Goal: Task Accomplishment & Management: Manage account settings

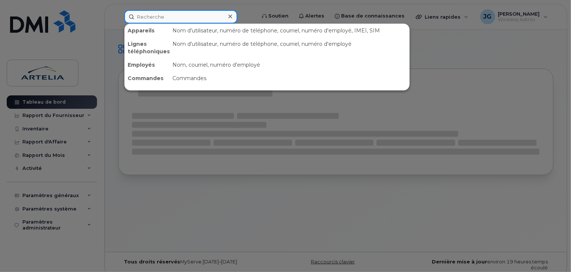
click at [214, 10] on input at bounding box center [180, 16] width 113 height 13
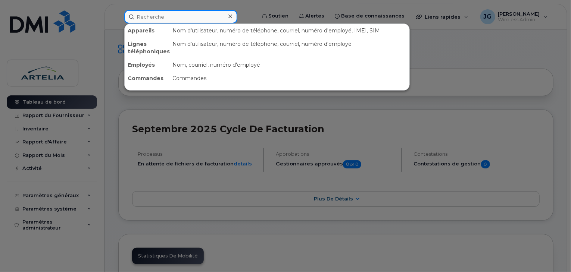
paste input "4384658093"
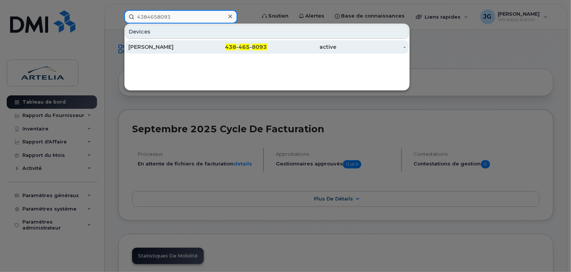
type input "4384658093"
click at [189, 46] on div "Alexandra Bifona" at bounding box center [162, 46] width 69 height 7
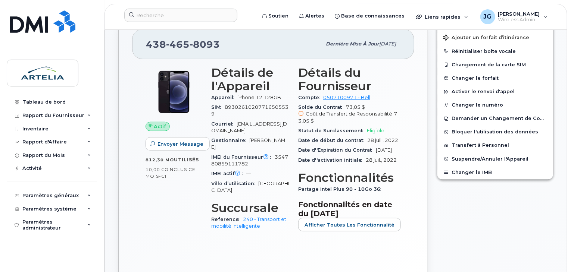
scroll to position [164, 0]
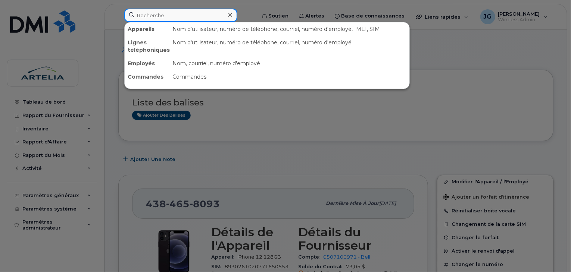
click at [191, 20] on input at bounding box center [180, 15] width 113 height 13
paste input "4384664213"
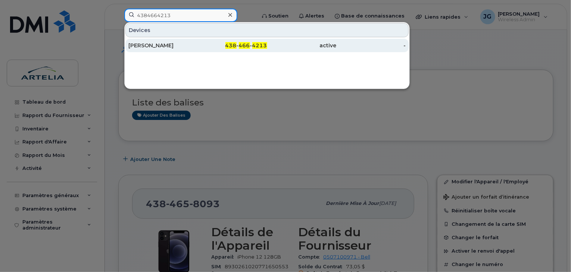
type input "4384664213"
click at [180, 44] on div "Benoit Lamoureux" at bounding box center [162, 45] width 69 height 7
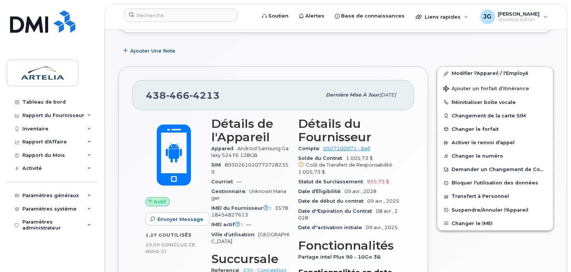
scroll to position [103, 0]
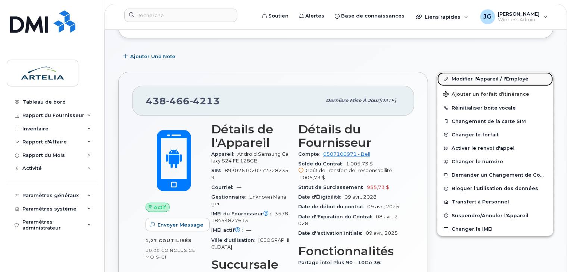
click at [463, 79] on link "Modifier l'Appareil / l'Employé" at bounding box center [495, 78] width 116 height 13
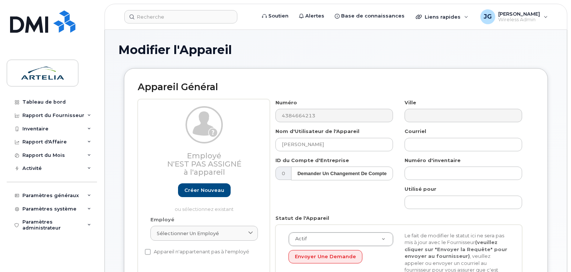
select select "29521986"
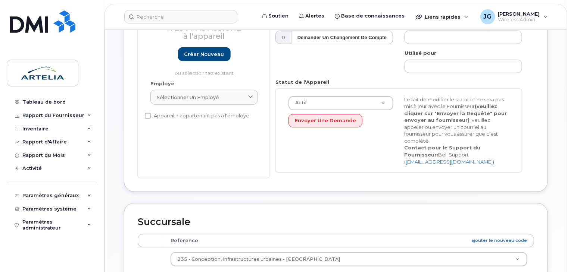
scroll to position [138, 0]
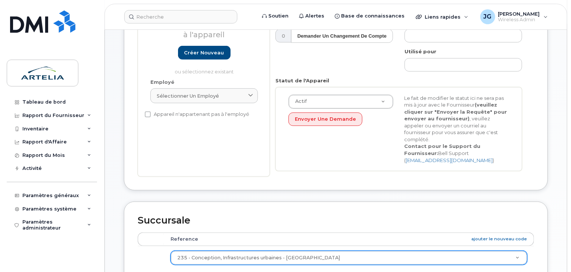
type input "Ligne Spare"
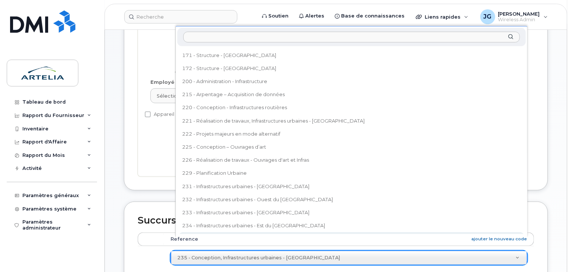
drag, startPoint x: 215, startPoint y: 236, endPoint x: 205, endPoint y: 244, distance: 12.8
drag, startPoint x: 205, startPoint y: 245, endPoint x: 197, endPoint y: 30, distance: 215.1
click at [197, 30] on div at bounding box center [351, 37] width 349 height 18
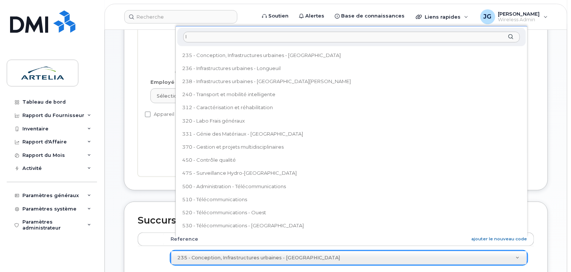
scroll to position [0, 0]
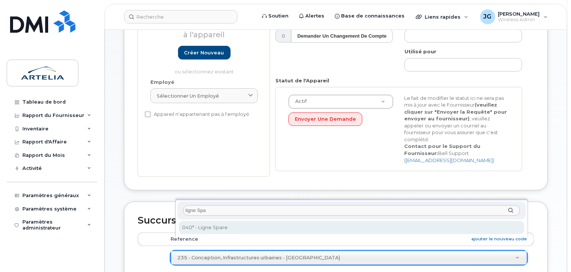
type input "ligne Spa"
select select "29521960"
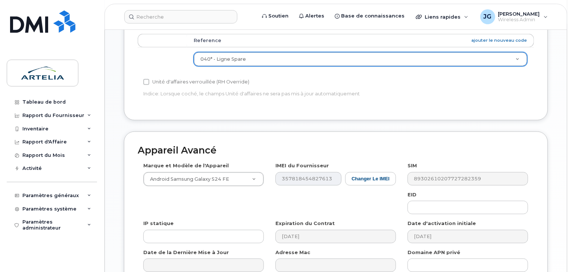
scroll to position [403, 0]
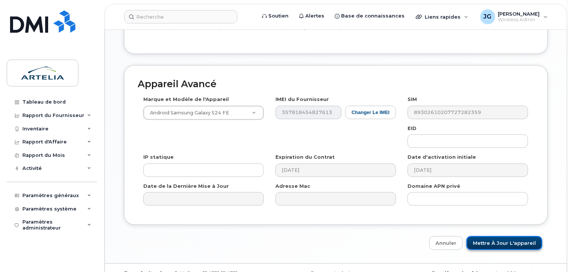
click at [508, 237] on input "Mettre à jour l'appareil" at bounding box center [505, 244] width 76 height 14
type input "Sauvegarde..."
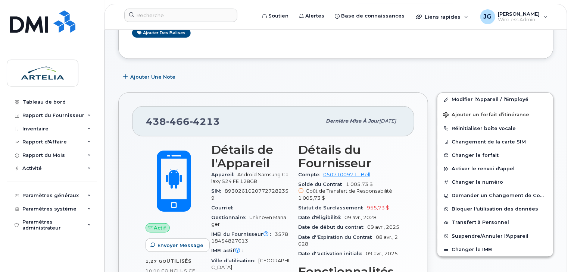
scroll to position [88, 0]
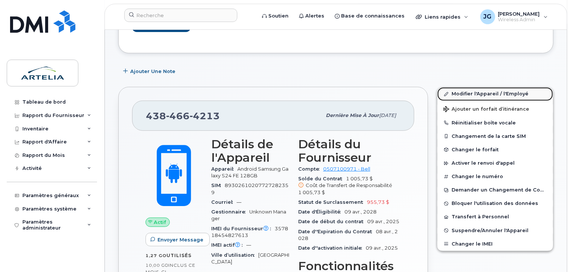
click at [463, 94] on link "Modifier l'Appareil / l'Employé" at bounding box center [495, 93] width 116 height 13
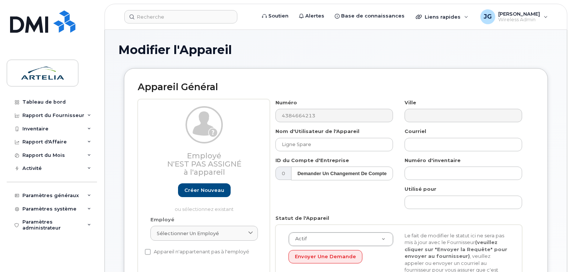
select select "29521960"
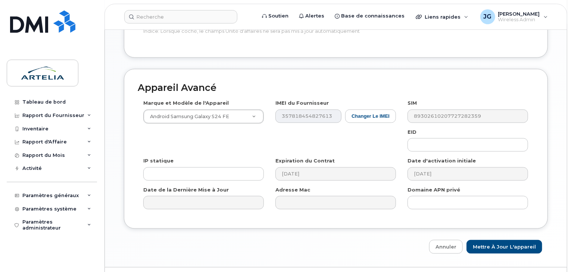
scroll to position [403, 0]
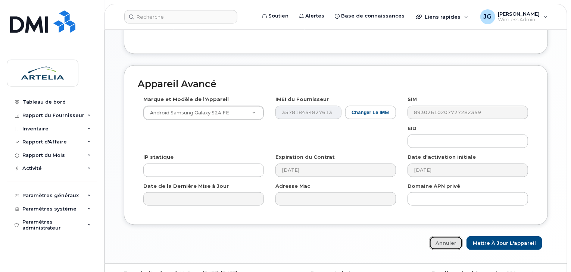
click at [450, 237] on link "Annuler" at bounding box center [446, 244] width 34 height 14
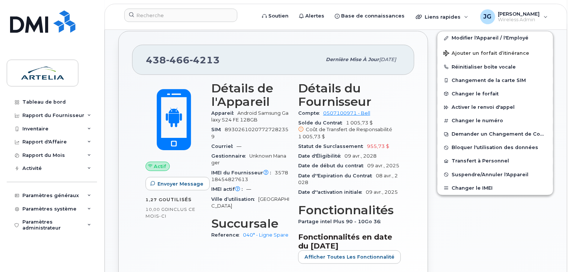
scroll to position [143, 0]
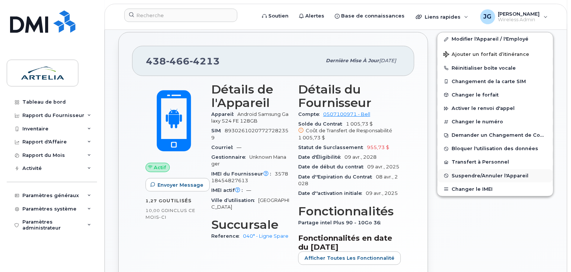
click at [452, 173] on span "Suspendre/Annuler l'Appareil" at bounding box center [490, 176] width 77 height 6
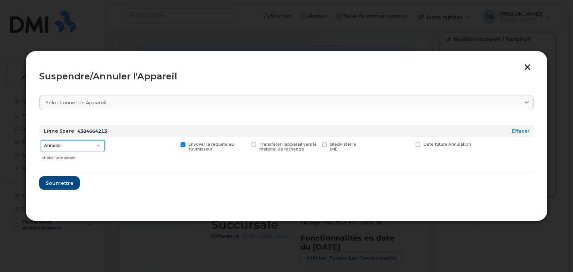
click at [59, 141] on select "Annuler Suspendre - Prolonger la suspension Suspendre - Tarif réduit Suspendre …" at bounding box center [73, 145] width 64 height 11
select select "[object Object]"
click at [41, 140] on select "Annuler Suspendre - Prolonger la suspension Suspendre - Tarif réduit Suspendre …" at bounding box center [73, 145] width 64 height 11
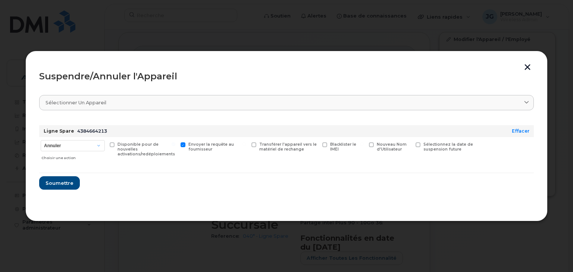
click at [451, 146] on span "Sélectionnez la date de suspension future" at bounding box center [449, 147] width 50 height 10
click at [411, 146] on input "Sélectionnez la date de suspension future" at bounding box center [409, 145] width 4 height 4
checkbox input "true"
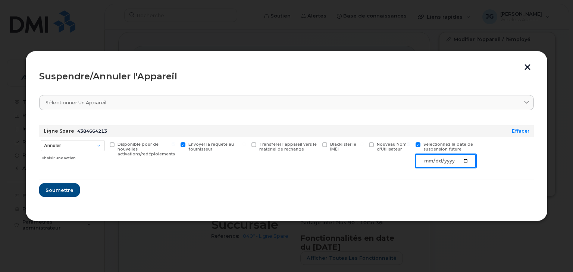
click at [466, 163] on input "date" at bounding box center [446, 161] width 60 height 13
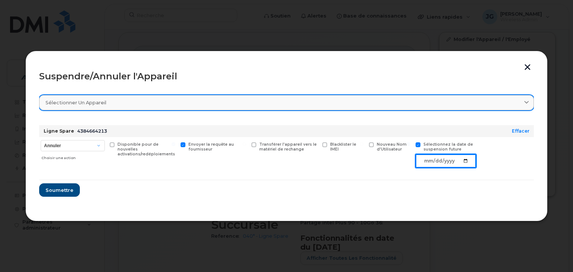
type input "[DATE]"
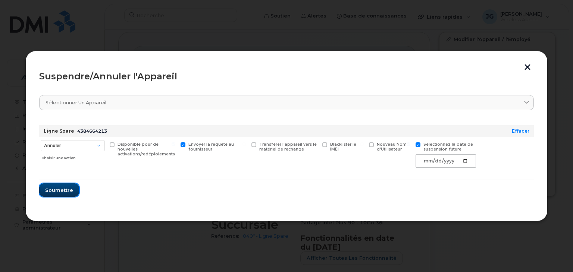
click at [62, 190] on span "Soumettre" at bounding box center [59, 190] width 28 height 7
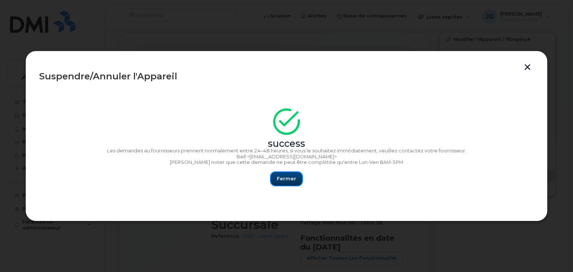
click at [279, 181] on span "Fermer" at bounding box center [286, 178] width 19 height 7
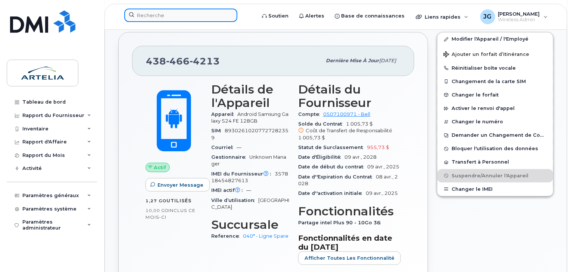
click at [185, 19] on input at bounding box center [180, 15] width 113 height 13
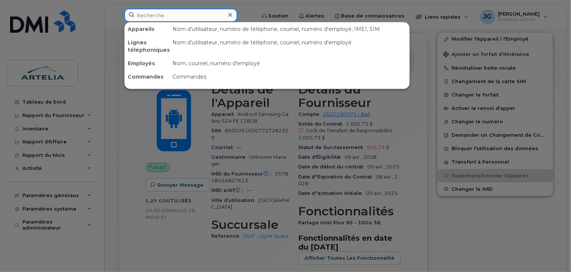
paste input "4384705899"
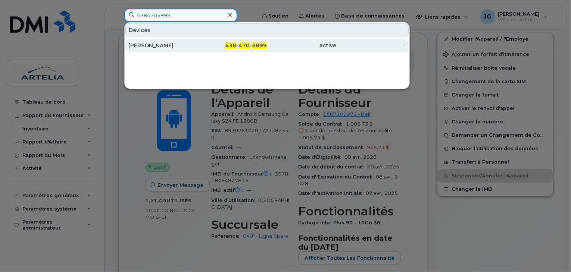
type input "4384705899"
click at [149, 44] on div "[PERSON_NAME]" at bounding box center [162, 45] width 69 height 7
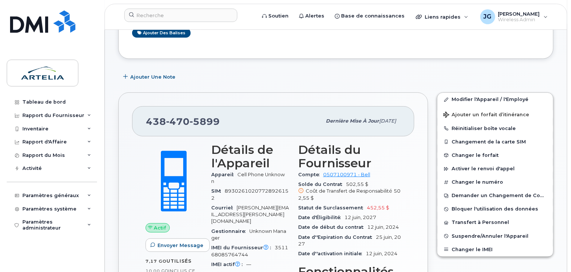
scroll to position [90, 0]
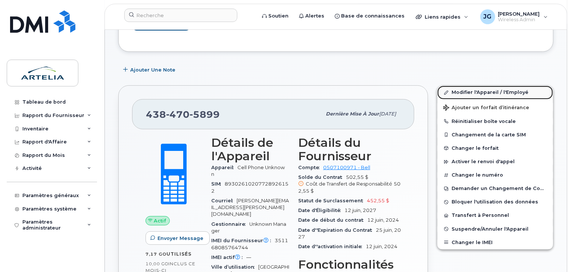
click at [447, 93] on icon at bounding box center [447, 93] width 4 height 4
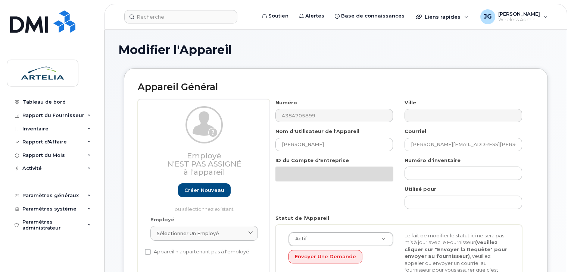
select select "29522010"
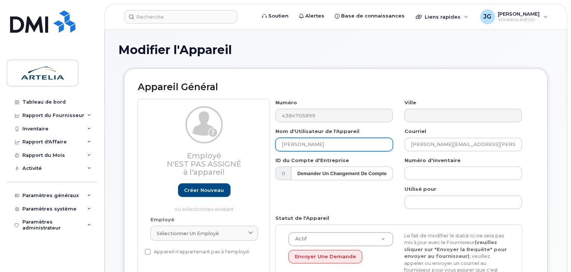
click at [201, 123] on div "Employé N'est pas assigné à l'appareil Créer nouveau ou sélectionnez existant E…" at bounding box center [336, 206] width 396 height 215
type input "LIgne SPare 475"
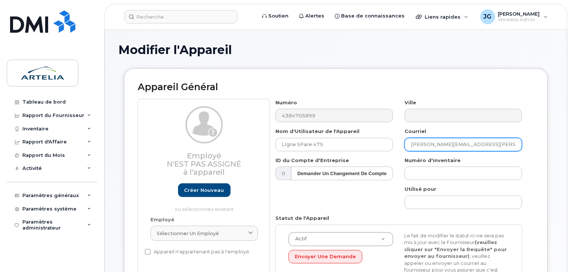
click at [220, 134] on div "Employé N'est pas assigné à l'appareil Créer nouveau ou sélectionnez existant E…" at bounding box center [336, 206] width 396 height 215
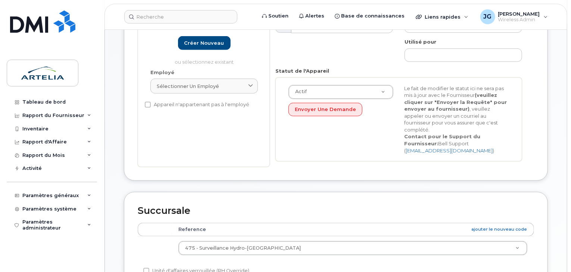
scroll to position [403, 0]
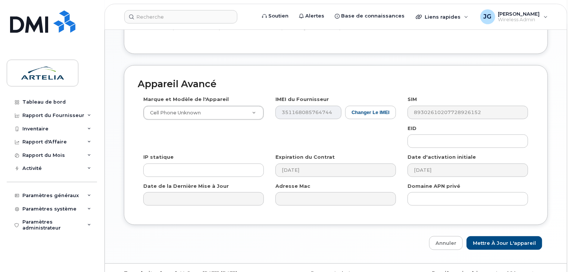
click at [496, 216] on div "Appareil Avancé Marque et Modèle de l'Appareil Cell Phone Unknown Android TCL 5…" at bounding box center [335, 158] width 435 height 186
click at [499, 237] on input "Mettre à jour l'appareil" at bounding box center [505, 244] width 76 height 14
type input "Sauvegarde..."
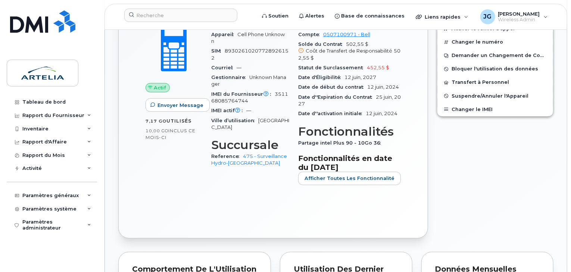
scroll to position [222, 0]
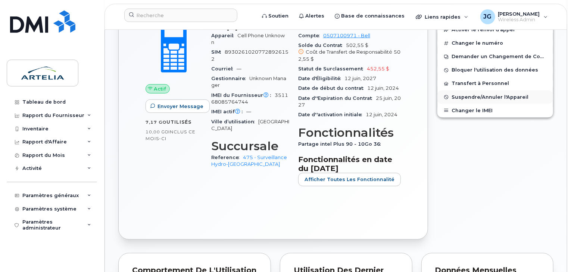
click at [477, 96] on span "Suspendre/Annuler l'Appareil" at bounding box center [490, 97] width 77 height 6
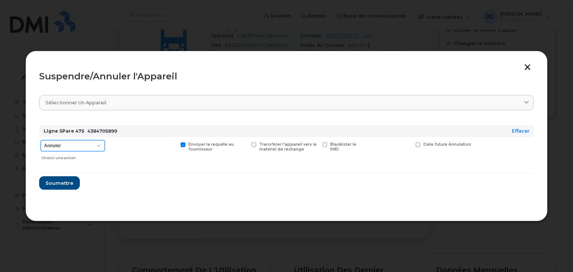
click at [87, 147] on select "Annuler Suspendre - Prolonger la suspension Suspendre - Tarif réduit Suspendre …" at bounding box center [73, 145] width 64 height 11
select select "[object Object]"
click at [41, 140] on select "Annuler Suspendre - Prolonger la suspension Suspendre - Tarif réduit Suspendre …" at bounding box center [73, 145] width 64 height 11
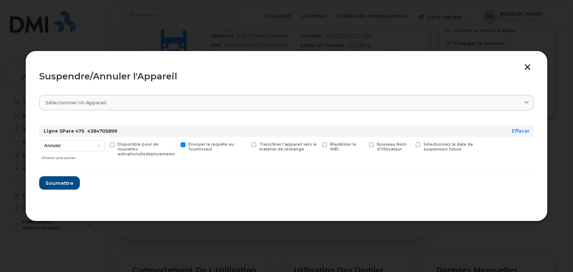
click at [436, 153] on div "Sélectionnez la date de suspension future" at bounding box center [445, 150] width 63 height 27
click at [432, 147] on span "Sélectionnez la date de suspension future" at bounding box center [449, 147] width 50 height 10
click at [411, 146] on input "Sélectionnez la date de suspension future" at bounding box center [409, 145] width 4 height 4
checkbox input "true"
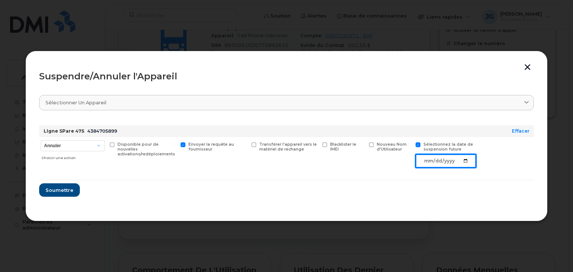
click at [466, 160] on input "date" at bounding box center [446, 161] width 60 height 13
click at [466, 165] on input "date" at bounding box center [446, 161] width 60 height 13
click at [465, 162] on input "date" at bounding box center [446, 161] width 60 height 13
click at [468, 163] on input "date" at bounding box center [446, 161] width 60 height 13
type input "2025-10-15"
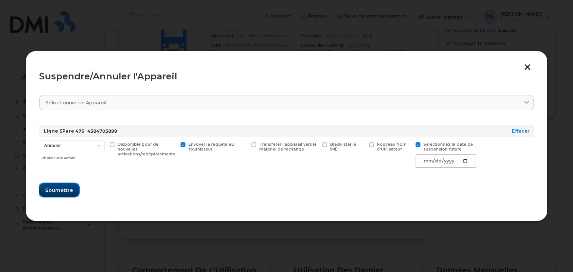
click at [49, 185] on button "Soumettre" at bounding box center [59, 190] width 40 height 13
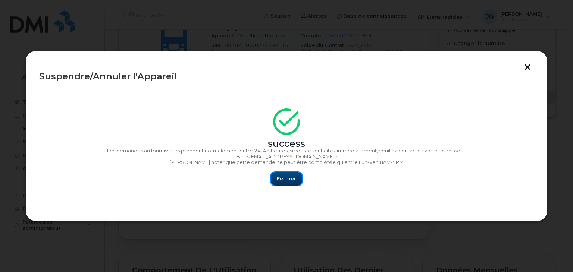
click at [285, 186] on button "Fermer" at bounding box center [286, 178] width 31 height 13
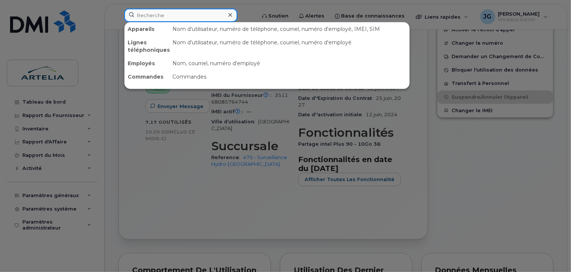
click at [172, 11] on input at bounding box center [180, 15] width 113 height 13
paste input "5142370789"
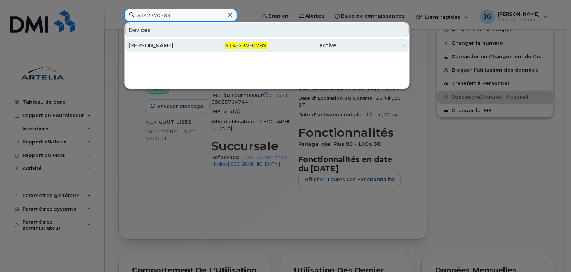
type input "5142370789"
click at [156, 44] on div "[PERSON_NAME]" at bounding box center [162, 45] width 69 height 7
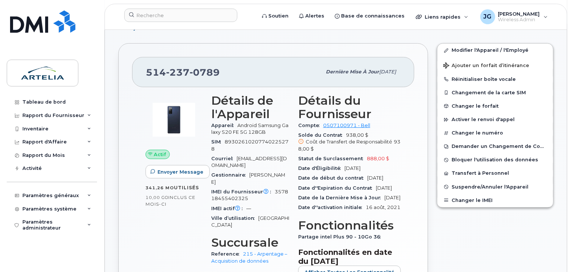
scroll to position [113, 0]
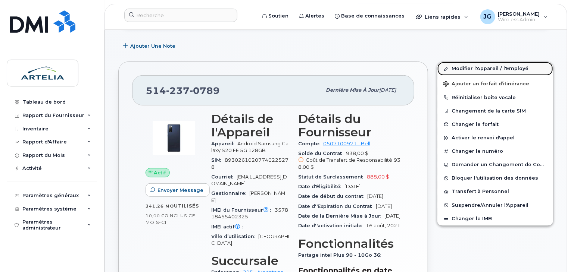
click at [448, 70] on icon at bounding box center [447, 69] width 4 height 4
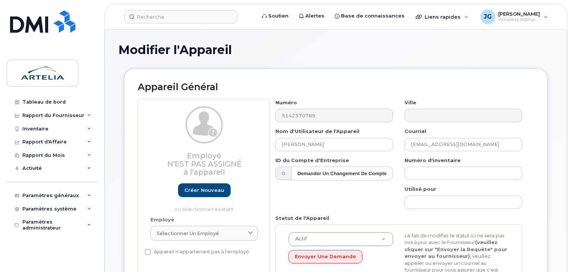
select select "29521975"
type input "Ligne Spare"
click at [533, 140] on div "Appareil Général Employé N'est pas assigné à l'appareil Créer nouveau ou sélect…" at bounding box center [336, 198] width 424 height 260
click at [166, 147] on div "Employé N'est pas assigné à l'appareil Créer nouveau ou sélectionnez existant E…" at bounding box center [336, 206] width 396 height 215
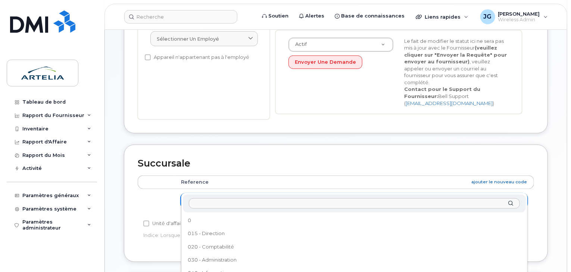
scroll to position [2, 0]
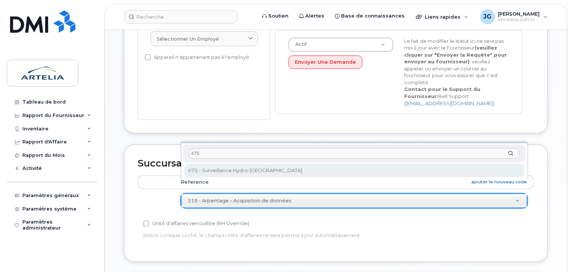
type input "475"
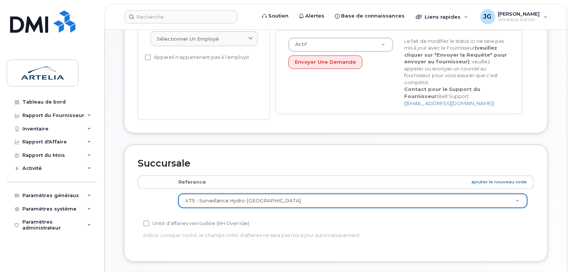
select select "29522010"
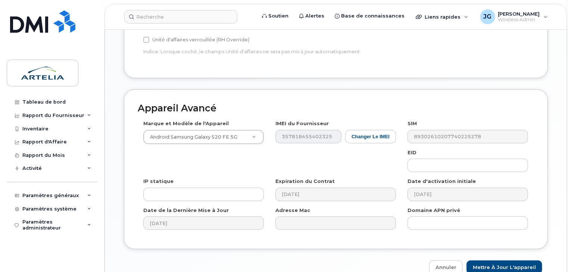
scroll to position [403, 0]
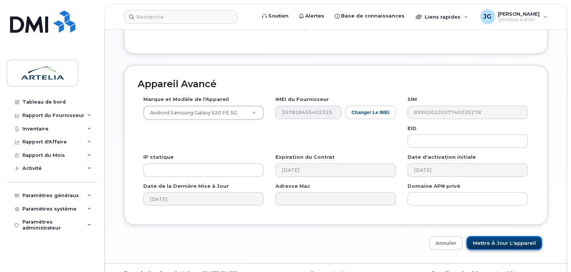
click at [505, 237] on input "Mettre à jour l'appareil" at bounding box center [505, 244] width 76 height 14
type input "Sauvegarde..."
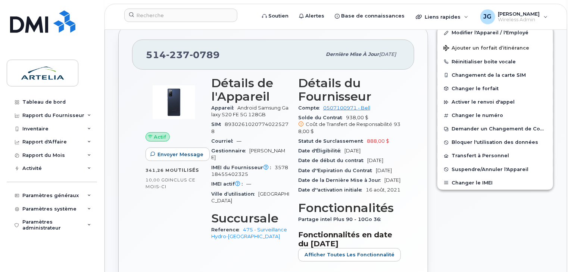
scroll to position [153, 0]
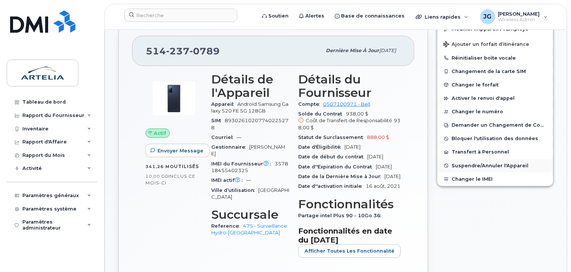
click at [472, 166] on span "Suspendre/Annuler l'Appareil" at bounding box center [490, 166] width 77 height 6
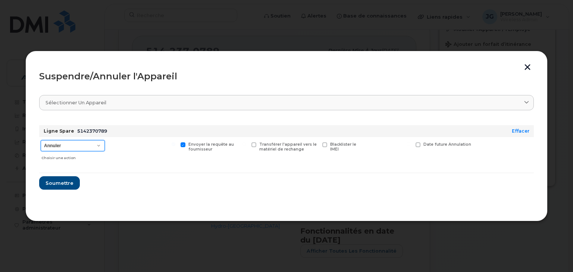
click at [64, 146] on select "Annuler Suspendre - Prolonger la suspension Suspendre - Tarif réduit Suspendre …" at bounding box center [73, 145] width 64 height 11
select select "[object Object]"
click at [41, 140] on select "Annuler Suspendre - Prolonger la suspension Suspendre - Tarif réduit Suspendre …" at bounding box center [73, 145] width 64 height 11
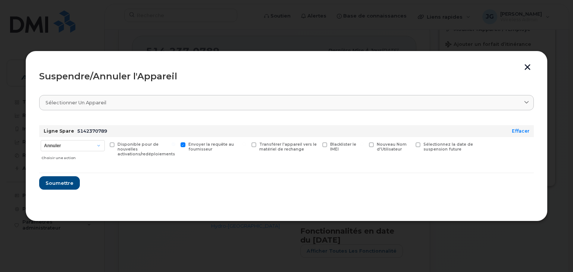
click at [439, 151] on span "Sélectionnez la date de suspension future" at bounding box center [449, 147] width 50 height 10
click at [411, 146] on input "Sélectionnez la date de suspension future" at bounding box center [409, 145] width 4 height 4
checkbox input "true"
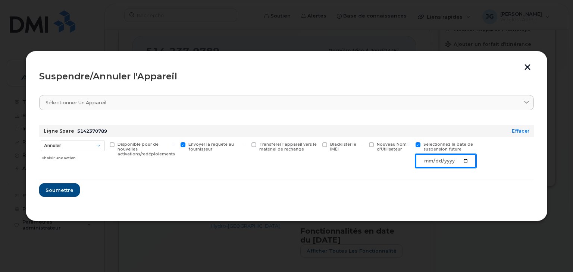
click at [465, 162] on input "date" at bounding box center [446, 161] width 60 height 13
click at [469, 160] on input "date" at bounding box center [446, 161] width 60 height 13
type input "2025-10-15"
click at [64, 190] on span "Soumettre" at bounding box center [59, 190] width 28 height 7
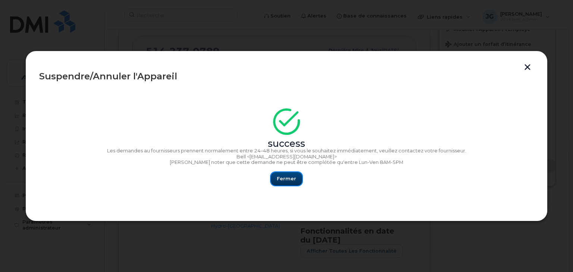
click at [290, 177] on span "Fermer" at bounding box center [286, 178] width 19 height 7
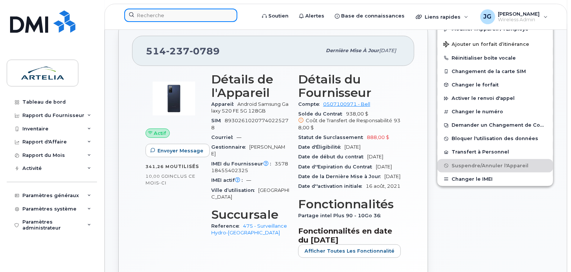
click at [205, 11] on input at bounding box center [180, 15] width 113 height 13
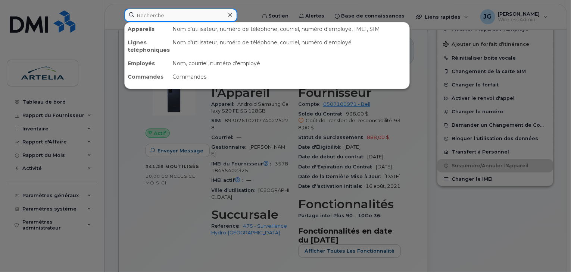
paste input "3673308303"
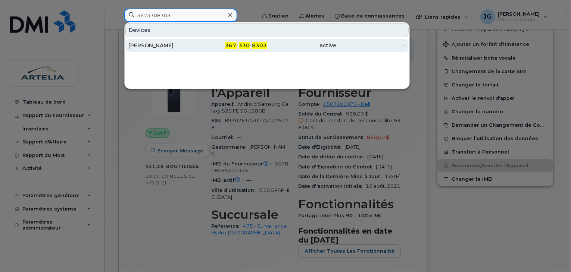
type input "3673308303"
click at [184, 45] on div "Ghazi Abdelmalek" at bounding box center [162, 45] width 69 height 7
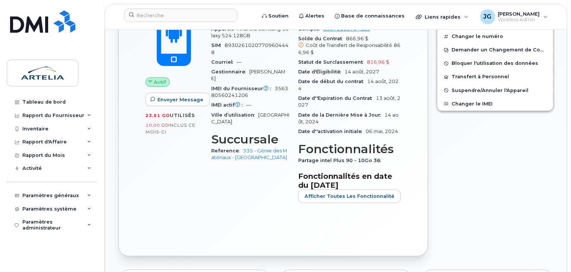
scroll to position [181, 0]
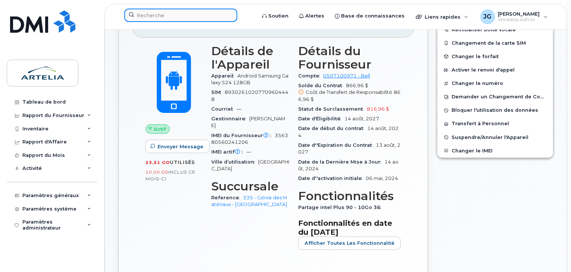
click at [185, 17] on input at bounding box center [180, 15] width 113 height 13
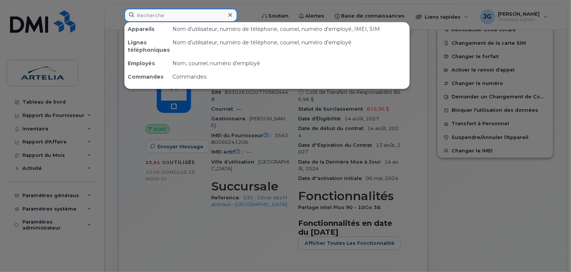
paste input "8195743037"
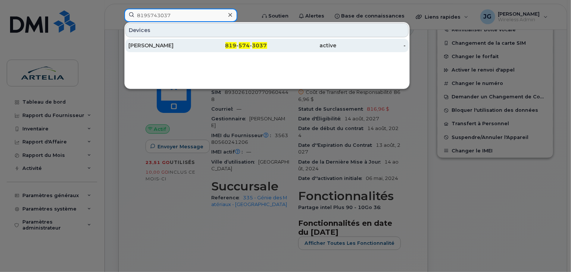
type input "8195743037"
click at [174, 48] on div "Frandy Genelus" at bounding box center [162, 45] width 69 height 7
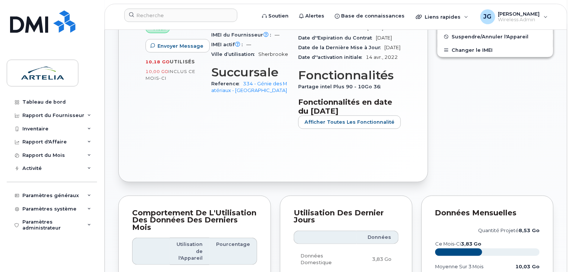
scroll to position [204, 0]
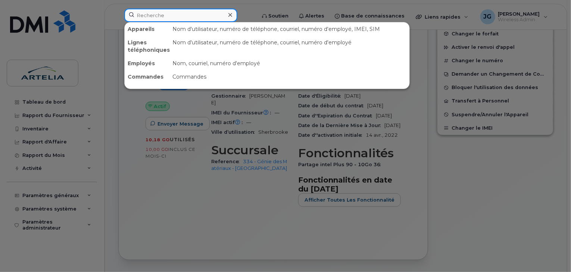
click at [148, 15] on input at bounding box center [180, 15] width 113 height 13
paste input "4189512195"
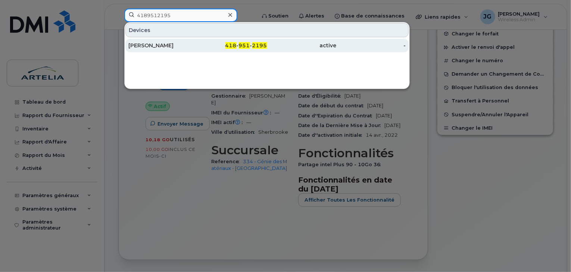
type input "4189512195"
click at [153, 42] on div "[PERSON_NAME]" at bounding box center [162, 45] width 69 height 7
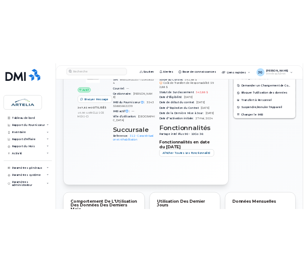
scroll to position [238, 0]
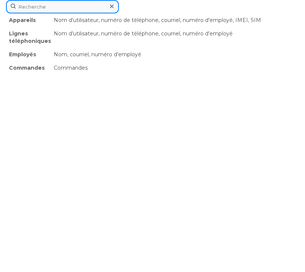
click at [100, 13] on div "Appareils Nom d'utilisateur, numéro de téléphone, courriel, numéro d'employé, I…" at bounding box center [152, 6] width 293 height 13
paste input "4384354067"
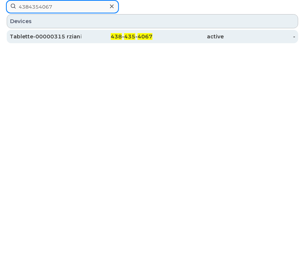
type input "4384354067"
click at [74, 39] on div "Tablette-00000315 rziani" at bounding box center [46, 36] width 72 height 7
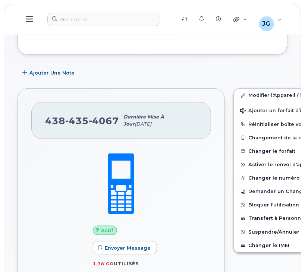
scroll to position [80, 0]
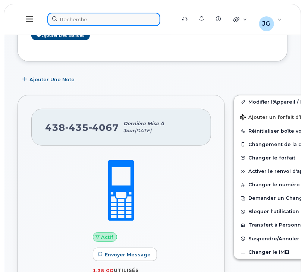
click at [90, 16] on div at bounding box center [109, 19] width 124 height 13
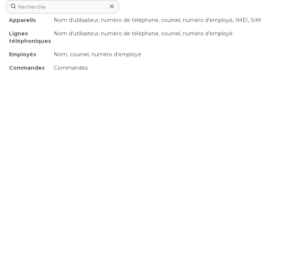
click at [113, 4] on icon at bounding box center [112, 6] width 4 height 6
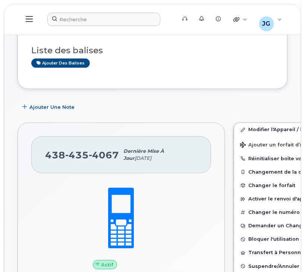
scroll to position [0, 0]
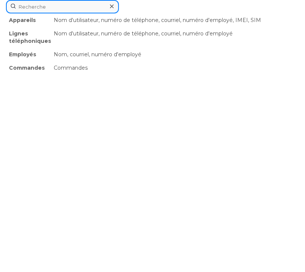
click at [66, 13] on div "Appareils Nom d'utilisateur, numéro de téléphone, courriel, numéro d'employé, I…" at bounding box center [152, 6] width 293 height 13
paste input "438-435-8885"
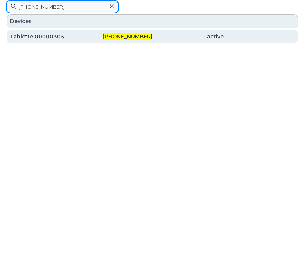
type input "438-435-8885"
click at [45, 35] on div "Tablette 00000305" at bounding box center [46, 36] width 72 height 7
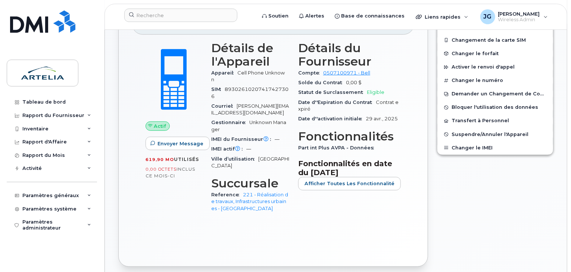
scroll to position [182, 0]
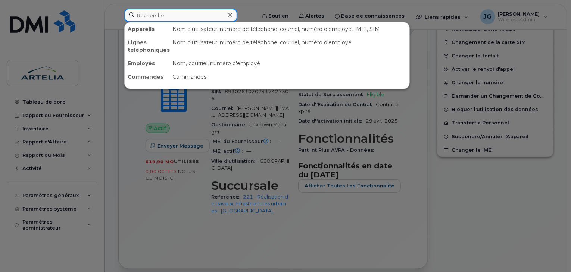
click at [146, 13] on input at bounding box center [180, 15] width 113 height 13
paste input "4384354067"
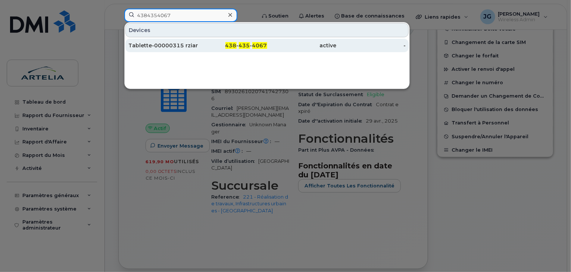
type input "4384354067"
click at [137, 46] on div "Tablette-00000315 rziani" at bounding box center [162, 45] width 69 height 7
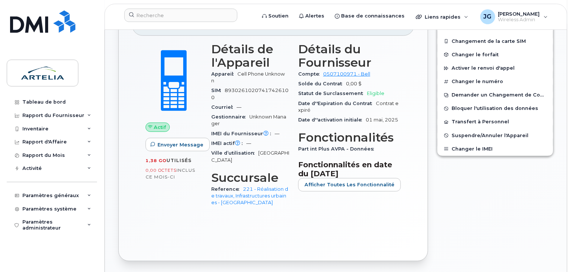
scroll to position [185, 0]
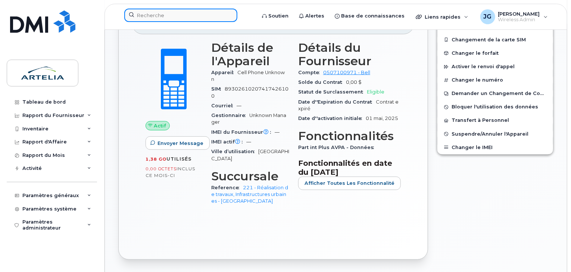
click at [193, 19] on input at bounding box center [180, 15] width 113 height 13
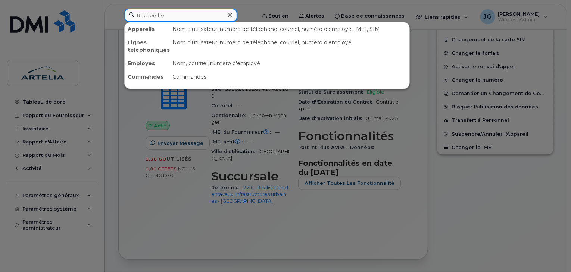
paste input "438-439-1586"
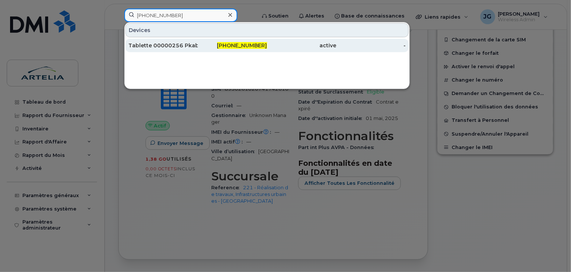
type input "438-439-1586"
click at [181, 47] on div "Tablette 00000256 Pkabayiza" at bounding box center [162, 45] width 69 height 7
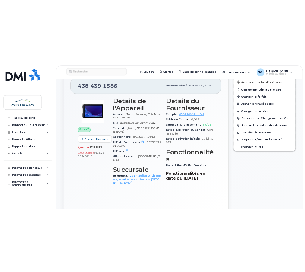
scroll to position [220, 0]
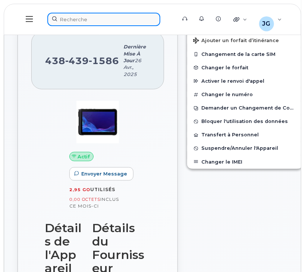
click at [107, 17] on div at bounding box center [109, 19] width 124 height 13
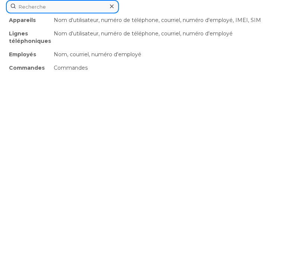
paste input "438-453-5377"
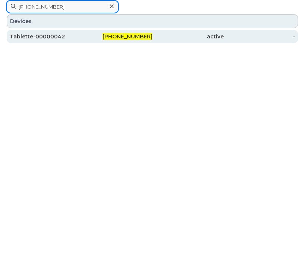
type input "438-453-5377"
click at [47, 42] on div "Tablette-00000042" at bounding box center [46, 36] width 72 height 13
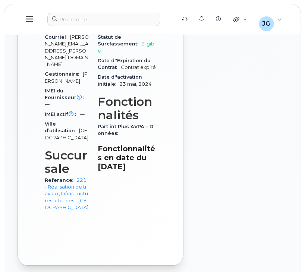
scroll to position [434, 0]
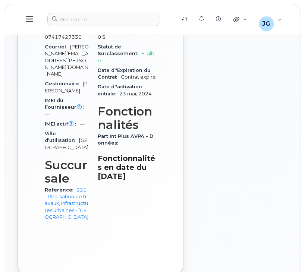
drag, startPoint x: 305, startPoint y: 84, endPoint x: 306, endPoint y: 74, distance: 10.2
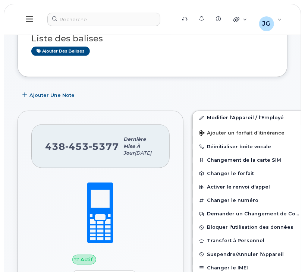
scroll to position [61, 0]
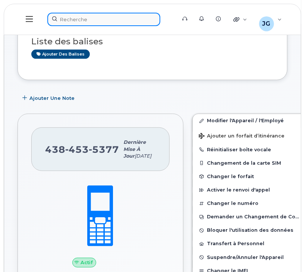
click at [99, 19] on div at bounding box center [109, 19] width 124 height 13
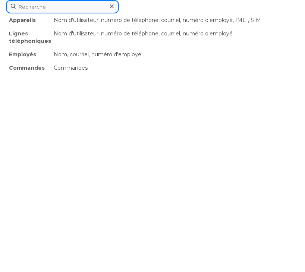
paste input "438-455-5434"
type input "438-455-5434"
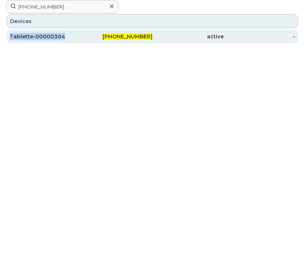
drag, startPoint x: 99, startPoint y: 19, endPoint x: 63, endPoint y: 41, distance: 41.5
click at [81, 38] on div "438-455-5434" at bounding box center [117, 36] width 72 height 7
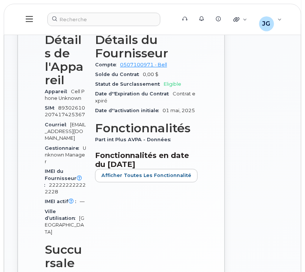
scroll to position [346, 0]
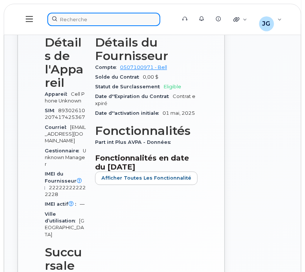
click at [130, 25] on div at bounding box center [109, 19] width 124 height 13
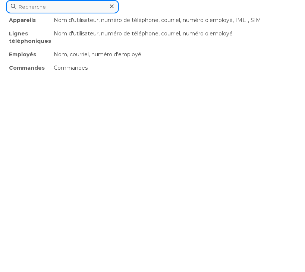
paste input "[PHONE_NUMBER]"
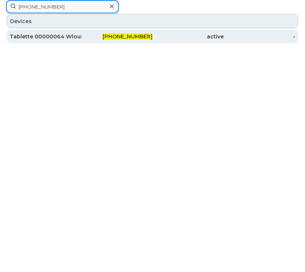
type input "438-455-8913"
click at [94, 38] on div "438-455-8913" at bounding box center [117, 36] width 72 height 7
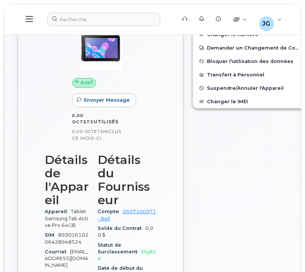
scroll to position [319, 0]
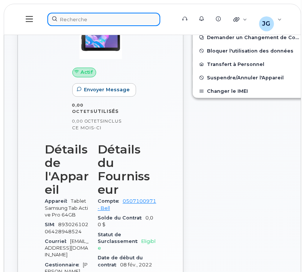
click at [122, 22] on div at bounding box center [109, 19] width 124 height 13
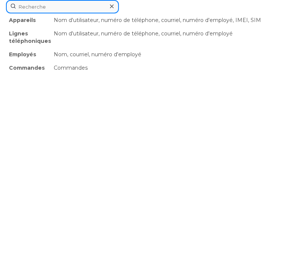
paste input "438-455-8963"
type input "438-455-8963"
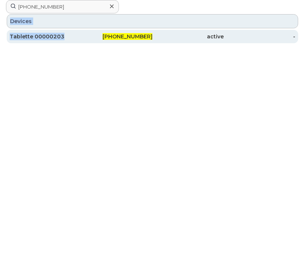
drag, startPoint x: 122, startPoint y: 22, endPoint x: 75, endPoint y: 40, distance: 50.8
click at [113, 32] on div "438-455-8963" at bounding box center [117, 36] width 72 height 13
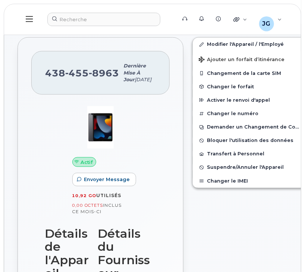
scroll to position [115, 0]
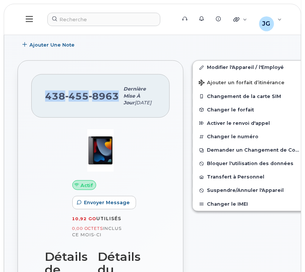
drag, startPoint x: 115, startPoint y: 102, endPoint x: 33, endPoint y: 107, distance: 81.9
click at [33, 107] on div "438 455 8963 Dernière mise à jour 01 oct., 2025" at bounding box center [100, 96] width 138 height 44
copy span "438 455 8963"
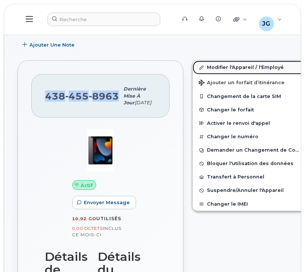
click at [205, 62] on link "Modifier l'Appareil / l'Employé" at bounding box center [251, 67] width 116 height 13
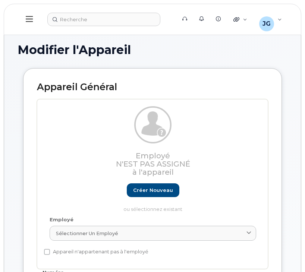
select select "29521977"
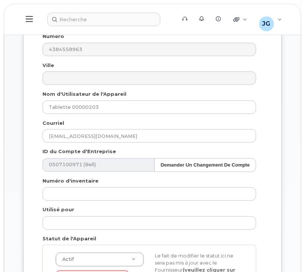
scroll to position [234, 0]
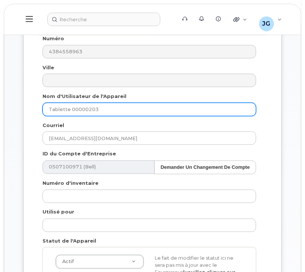
click at [139, 108] on input "Tablette 00000203" at bounding box center [150, 109] width 214 height 13
paste input "hhamdi"
click at [140, 109] on input "Tablette 00000203 hhamdi" at bounding box center [150, 109] width 214 height 13
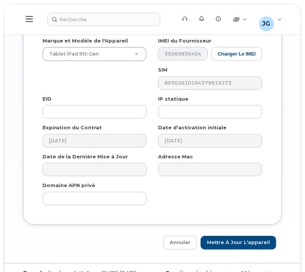
scroll to position [752, 0]
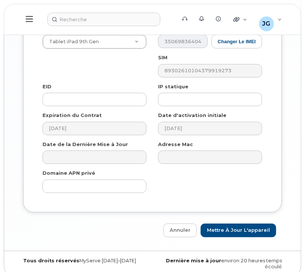
type input "Tablette 00000203 hhamdi"
click at [244, 214] on div "Appareil Avancé Marque et Modèle de l'Appareil Tablet iPad 9th Gen Android TCL …" at bounding box center [153, 115] width 270 height 243
click at [241, 224] on input "Mettre à jour l'appareil" at bounding box center [239, 231] width 76 height 14
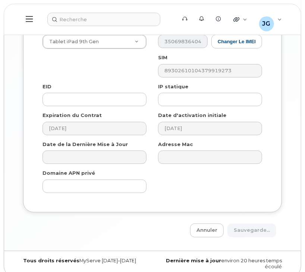
type input "Sauvegarde..."
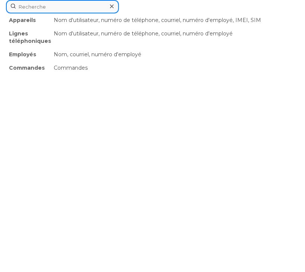
click at [88, 13] on div "Appareils Nom d'utilisateur, numéro de téléphone, courriel, numéro d'employé, I…" at bounding box center [152, 6] width 293 height 13
paste input "438-458-4708"
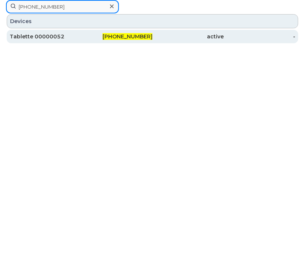
type input "438-458-4708"
click at [45, 38] on div "Tablette 00000052" at bounding box center [46, 36] width 72 height 7
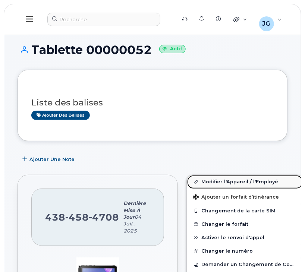
click at [218, 187] on link "Modifier l'Appareil / l'Employé" at bounding box center [245, 181] width 116 height 13
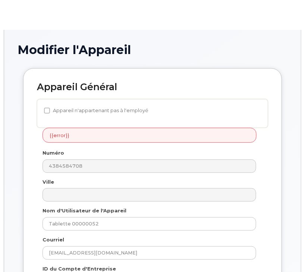
select select "29521977"
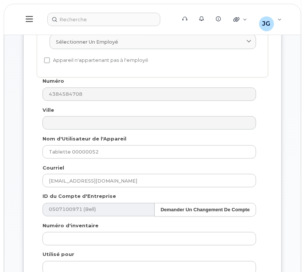
scroll to position [188, 0]
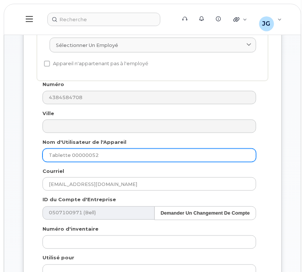
click at [159, 158] on input "Tablette 00000052" at bounding box center [150, 155] width 214 height 13
paste input "isimeon"
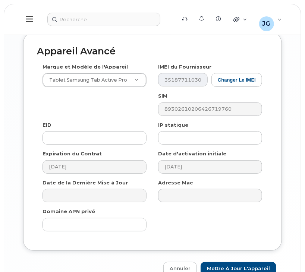
scroll to position [752, 0]
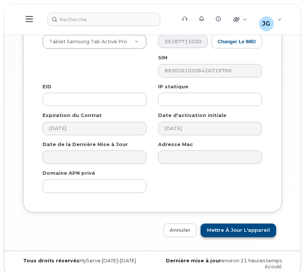
type input "Tablette 00000052 isimeon"
click at [253, 224] on input "Mettre à jour l'appareil" at bounding box center [239, 231] width 76 height 14
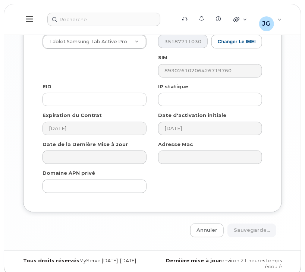
type input "Sauvegarde..."
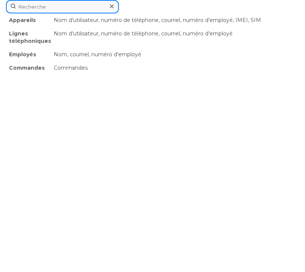
click at [99, 13] on div "Appareils Nom d'utilisateur, numéro de téléphone, courriel, numéro d'employé, I…" at bounding box center [152, 6] width 293 height 13
paste input "438-458-4908"
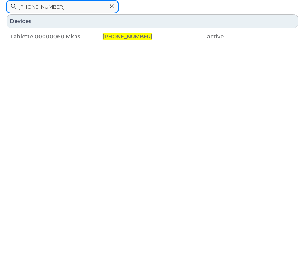
type input "438-458-4908"
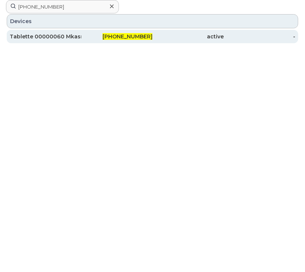
click at [41, 41] on div "Tablette 00000060 Mkasmi" at bounding box center [46, 36] width 72 height 13
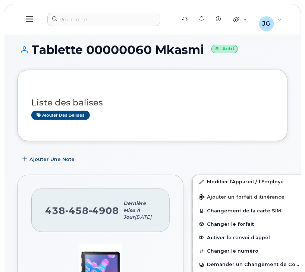
drag, startPoint x: 305, startPoint y: 38, endPoint x: 306, endPoint y: 78, distance: 39.6
click at [272, 46] on h1 "Tablette 00000060 Mkasmi Actif" at bounding box center [153, 49] width 270 height 13
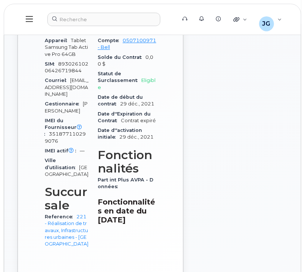
scroll to position [379, 0]
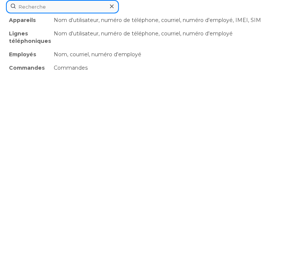
click at [110, 13] on div "Appareils Nom d'utilisateur, numéro de téléphone, courriel, numéro d'employé, I…" at bounding box center [152, 6] width 293 height 13
paste input "438-458-4917"
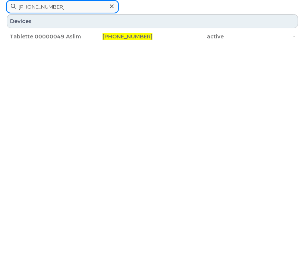
type input "438-458-4917"
click at [75, 43] on div "Tablette 00000049 Aslimane 438-458-4917 active -" at bounding box center [152, 36] width 293 height 15
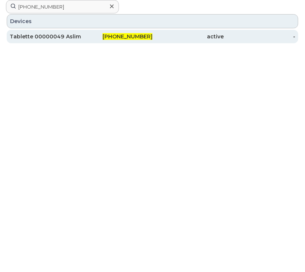
click at [76, 38] on div "Tablette 00000049 Aslimane" at bounding box center [46, 36] width 72 height 7
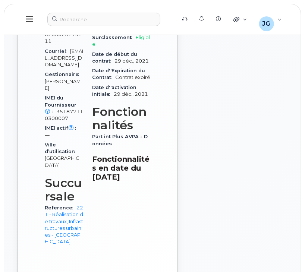
scroll to position [503, 0]
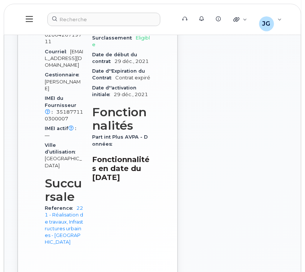
click at [85, 11] on header "Soutien Alertes Base de connaissances Liens rapides Suspendre/Supprimer l’appar…" at bounding box center [153, 19] width 298 height 31
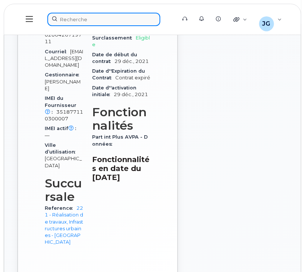
click at [97, 21] on div at bounding box center [109, 19] width 124 height 13
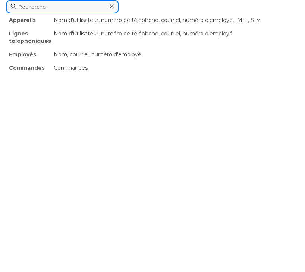
paste input "[PHONE_NUMBER]"
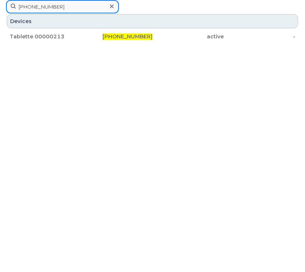
type input "[PHONE_NUMBER]"
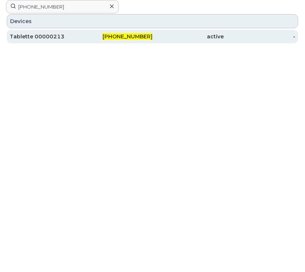
click at [47, 35] on div "Tablette 00000213" at bounding box center [46, 36] width 72 height 7
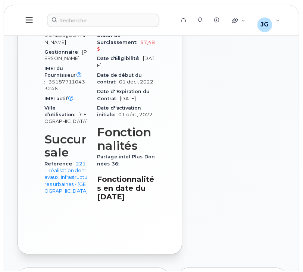
scroll to position [545, 0]
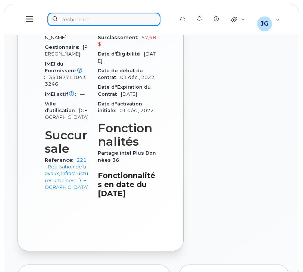
click at [85, 24] on div at bounding box center [108, 19] width 122 height 13
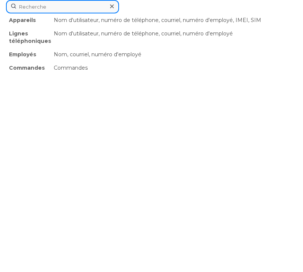
paste input "[PHONE_NUMBER]"
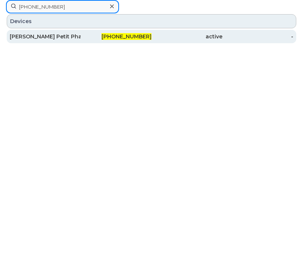
type input "[PHONE_NUMBER]"
click at [44, 41] on div "[PERSON_NAME] Petit Phat" at bounding box center [45, 36] width 71 height 13
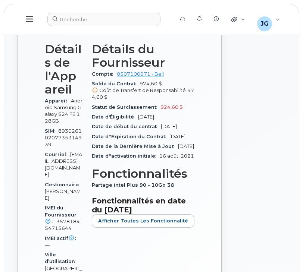
scroll to position [410, 0]
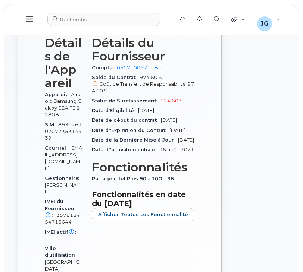
click at [194, 160] on div "Actif Envoyer Message 2,62 Go  utilisés 10,00 Go  inclus ce mois-ci Détails de …" at bounding box center [119, 134] width 177 height 511
click at [94, 12] on header "Soutien Alertes Base de connaissances Liens rapides Suspendre/Supprimer l’appar…" at bounding box center [152, 19] width 296 height 31
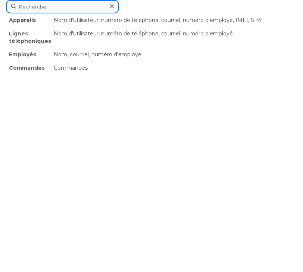
click at [93, 13] on div "Appareils Nom d'utilisateur, numéro de téléphone, courriel, numéro d'employé, I…" at bounding box center [151, 6] width 291 height 13
paste input "514-238-5346"
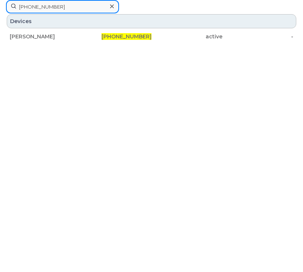
type input "514-238-5346"
